Goal: Information Seeking & Learning: Learn about a topic

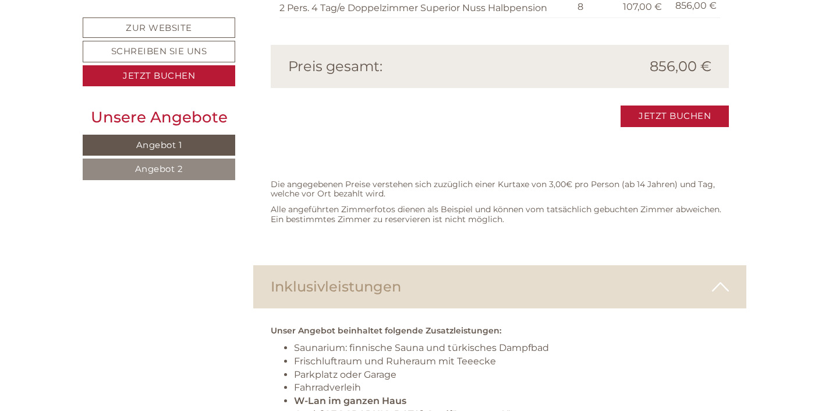
scroll to position [2180, 0]
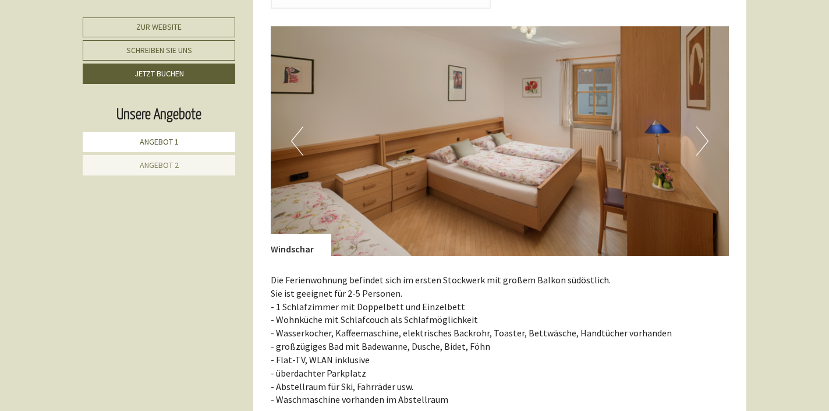
scroll to position [654, 0]
click at [689, 140] on img at bounding box center [500, 142] width 459 height 230
click at [706, 142] on button "Next" at bounding box center [703, 141] width 12 height 29
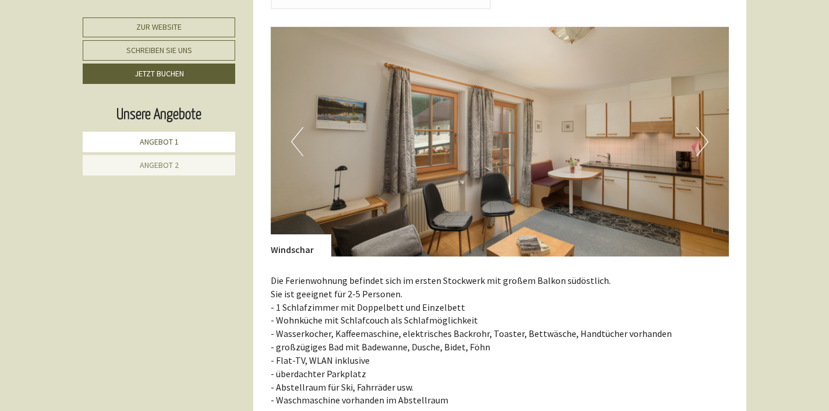
click at [706, 142] on button "Next" at bounding box center [703, 141] width 12 height 29
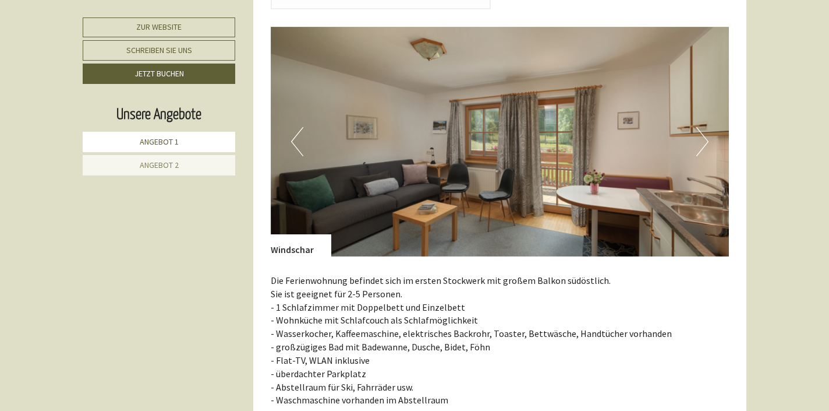
click at [706, 141] on button "Next" at bounding box center [703, 141] width 12 height 29
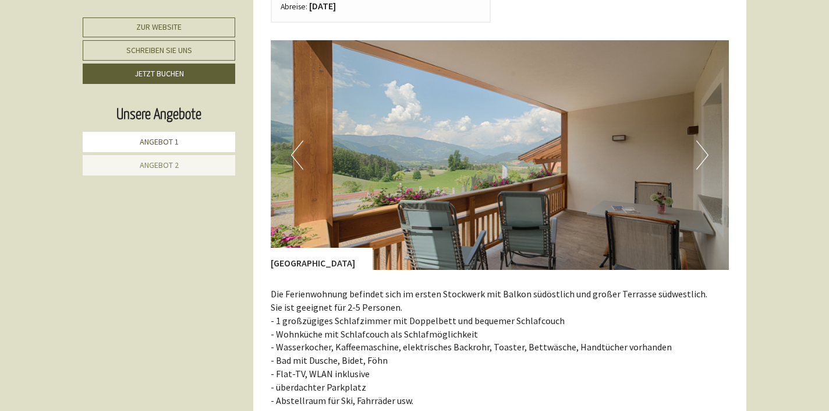
scroll to position [1435, 0]
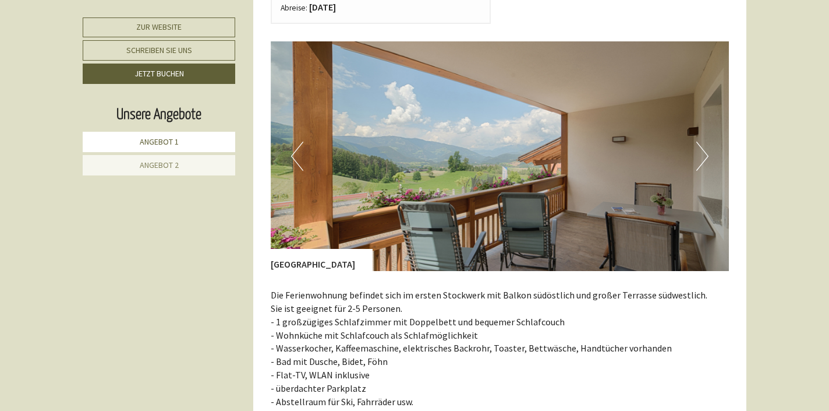
click at [706, 142] on button "Next" at bounding box center [703, 156] width 12 height 29
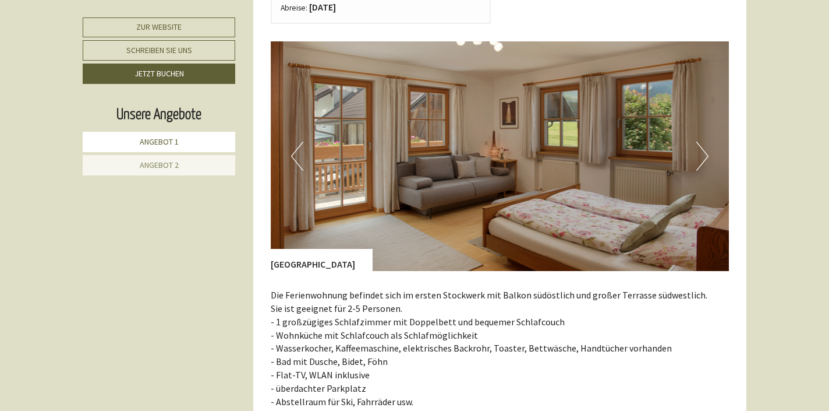
click at [706, 142] on button "Next" at bounding box center [703, 156] width 12 height 29
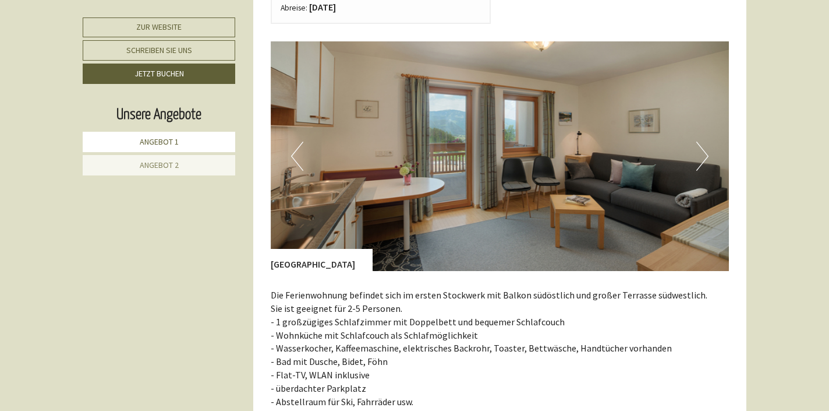
click at [706, 142] on button "Next" at bounding box center [703, 156] width 12 height 29
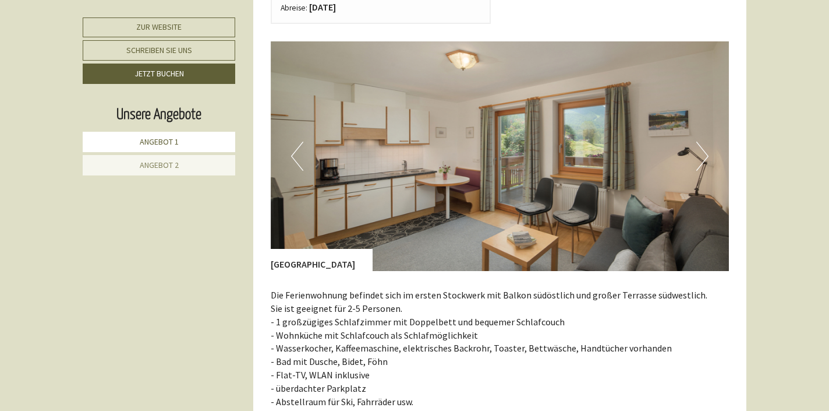
click at [706, 142] on button "Next" at bounding box center [703, 156] width 12 height 29
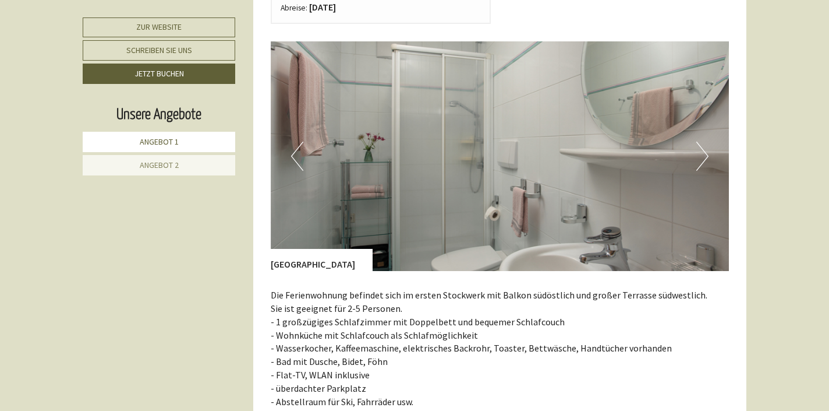
click at [706, 142] on button "Next" at bounding box center [703, 156] width 12 height 29
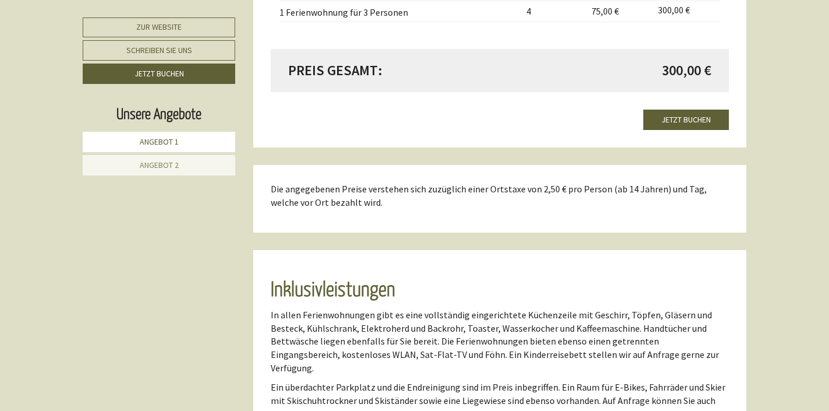
scroll to position [1932, 0]
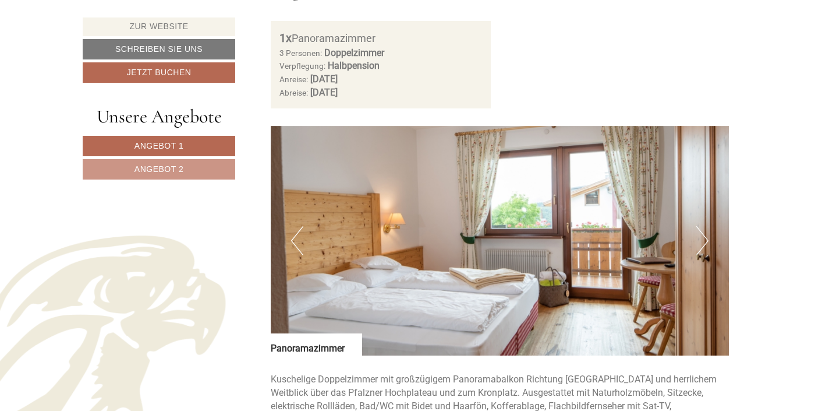
scroll to position [708, 0]
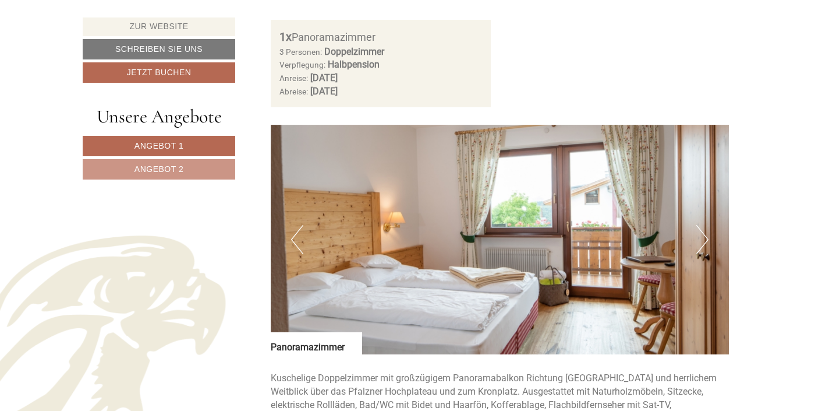
click at [702, 234] on button "Next" at bounding box center [703, 239] width 12 height 29
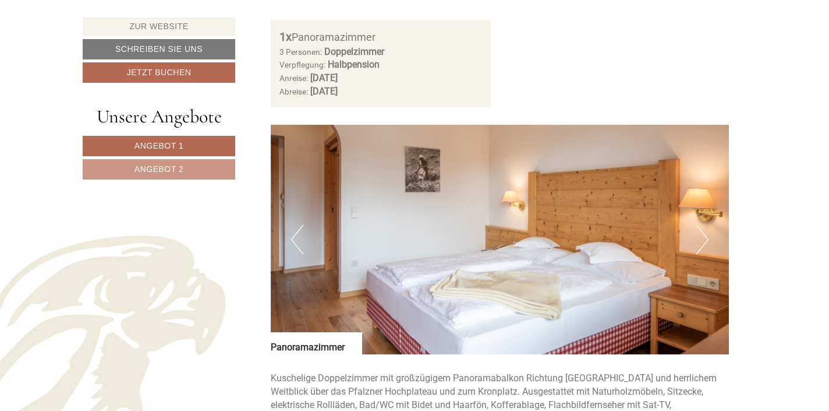
click at [702, 234] on button "Next" at bounding box center [703, 239] width 12 height 29
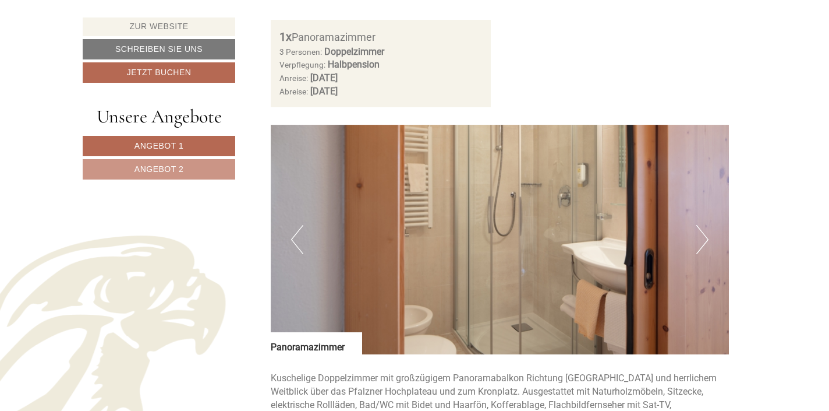
click at [702, 234] on button "Next" at bounding box center [703, 239] width 12 height 29
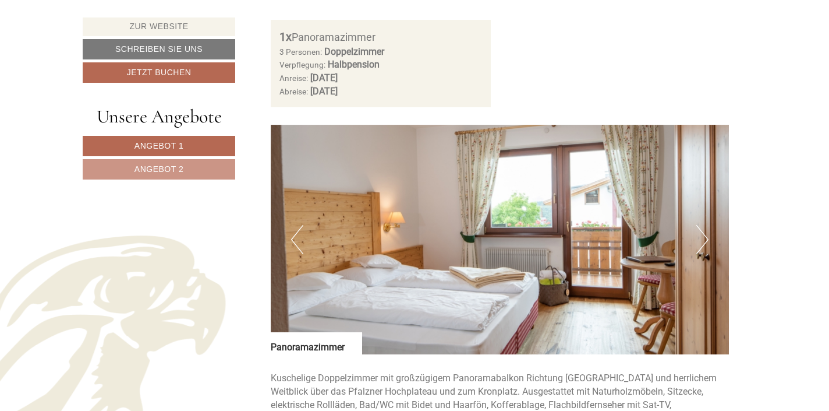
click at [702, 234] on button "Next" at bounding box center [703, 239] width 12 height 29
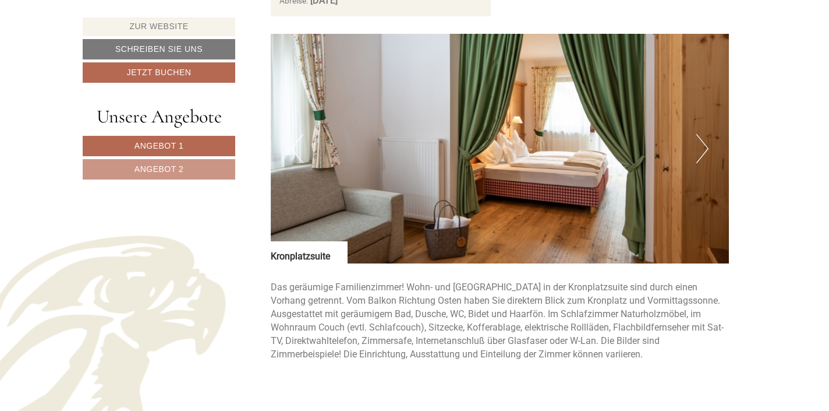
scroll to position [1575, 0]
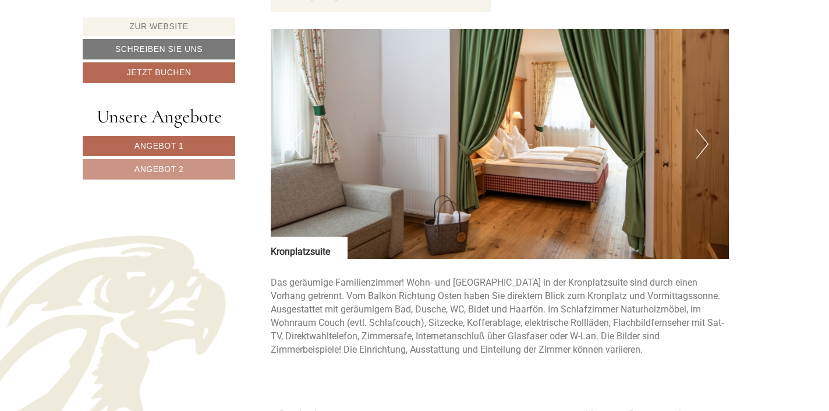
click at [707, 135] on button "Next" at bounding box center [703, 143] width 12 height 29
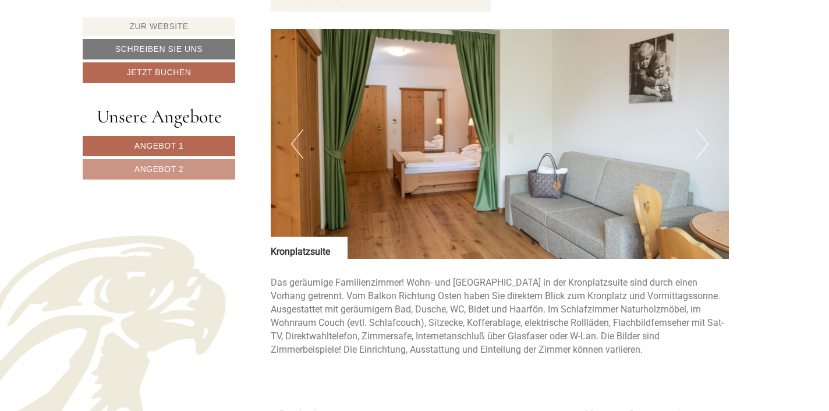
click at [707, 135] on button "Next" at bounding box center [703, 143] width 12 height 29
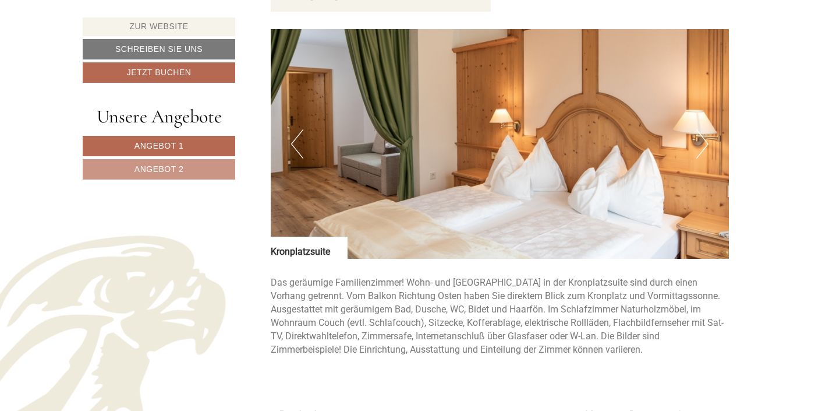
click at [704, 135] on button "Next" at bounding box center [703, 143] width 12 height 29
